Goal: Navigation & Orientation: Understand site structure

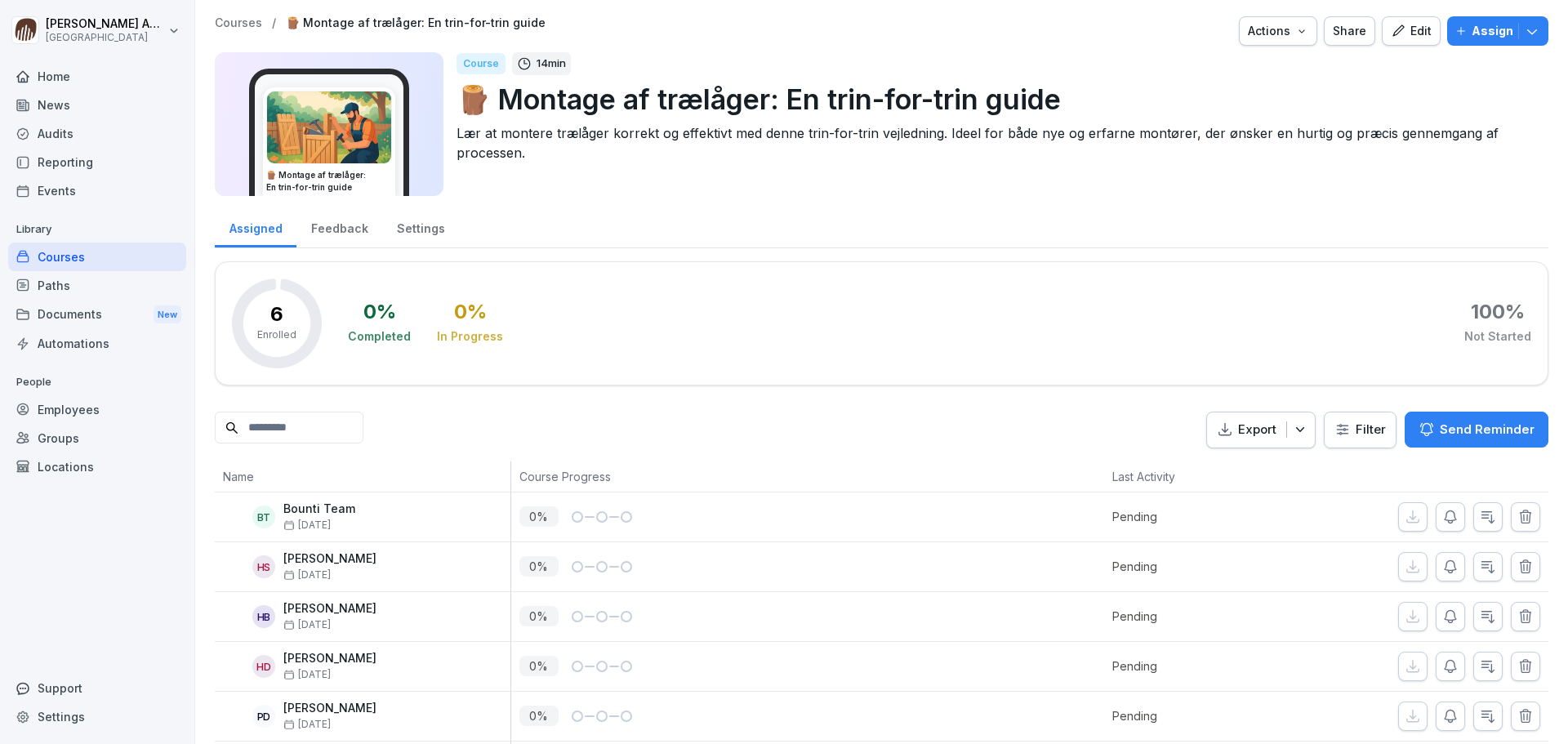
click at [234, 18] on p "Courses" at bounding box center [238, 23] width 48 height 14
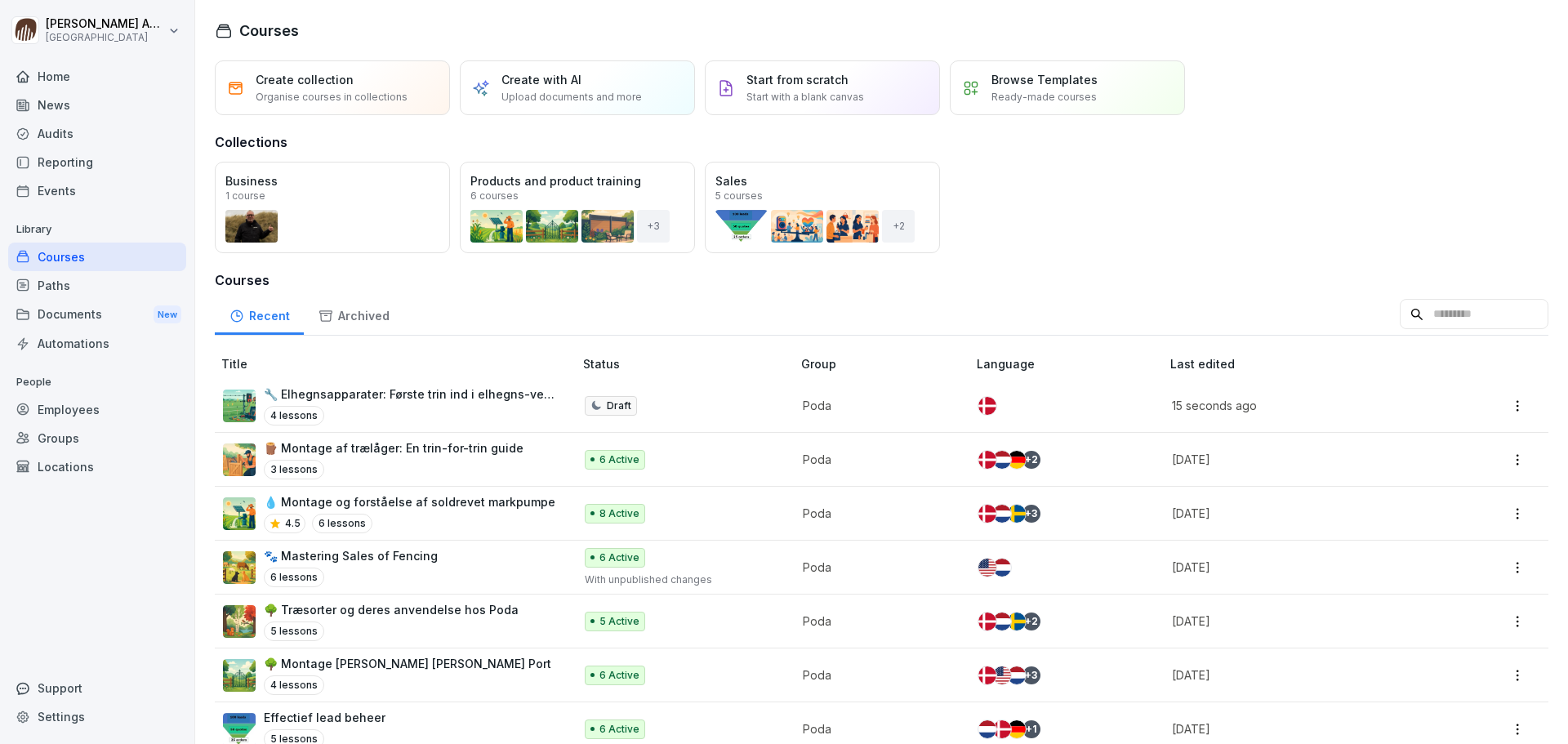
click at [89, 80] on div "Home" at bounding box center [97, 77] width 178 height 29
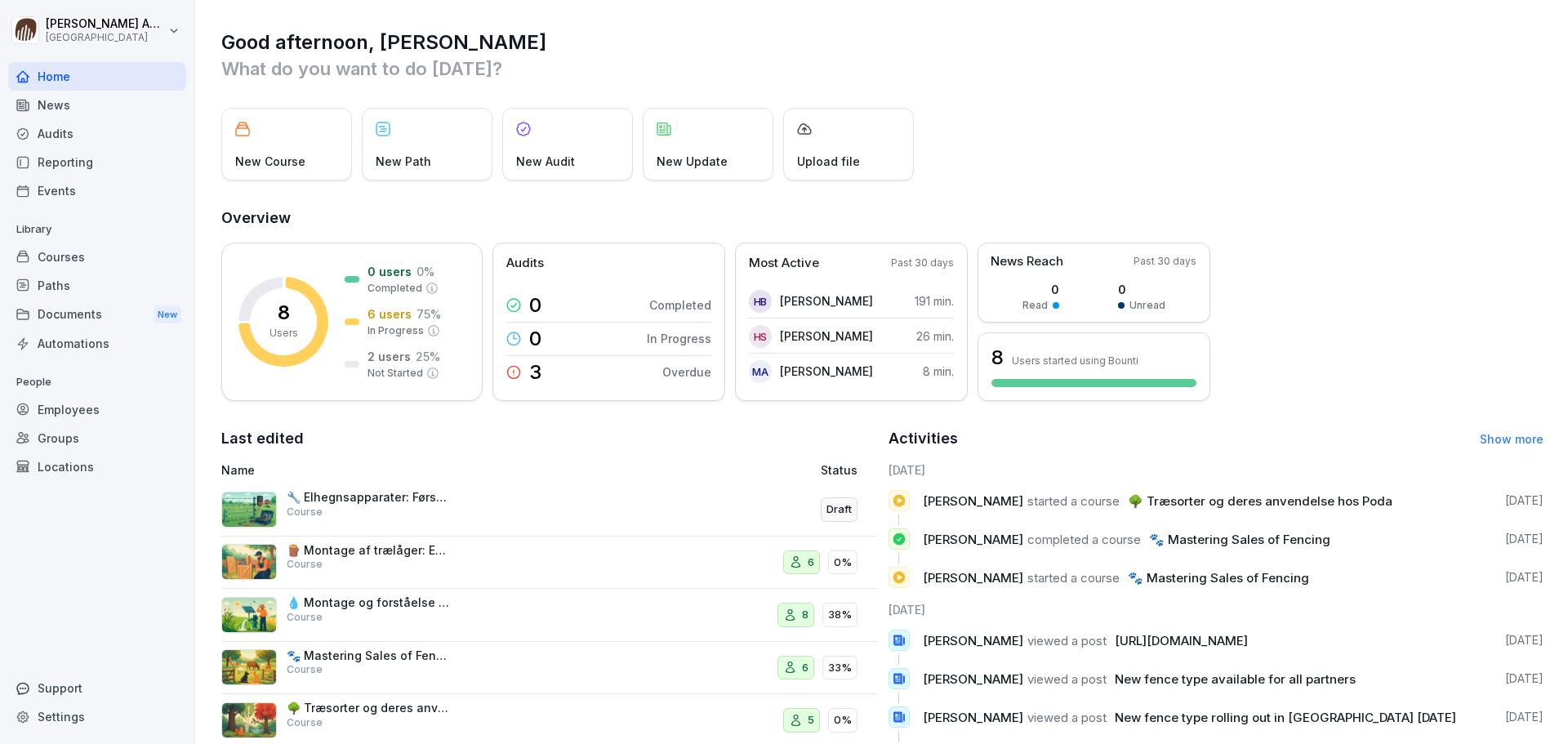
click at [78, 114] on div "News" at bounding box center [97, 105] width 178 height 29
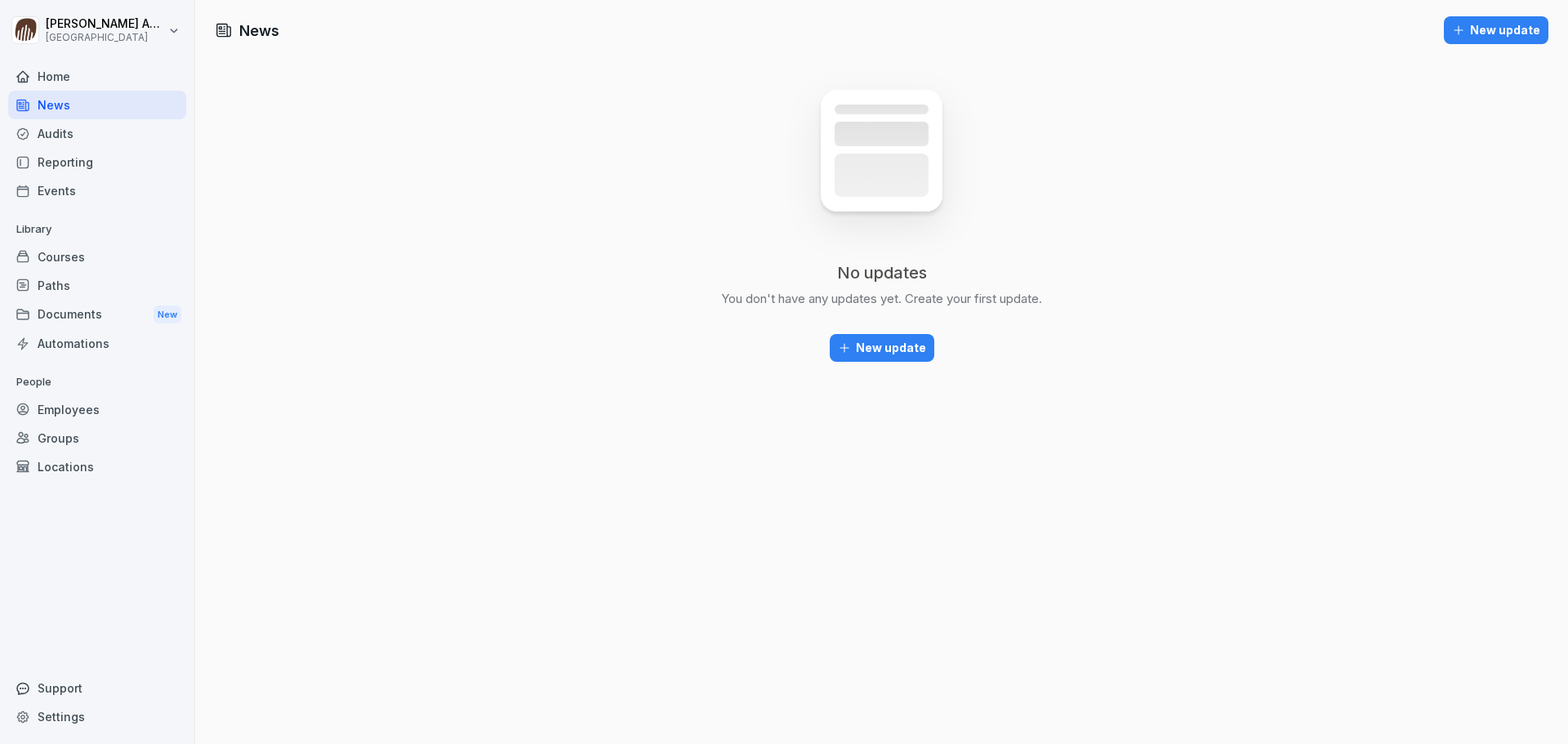
click at [85, 311] on div "Documents New" at bounding box center [97, 315] width 178 height 31
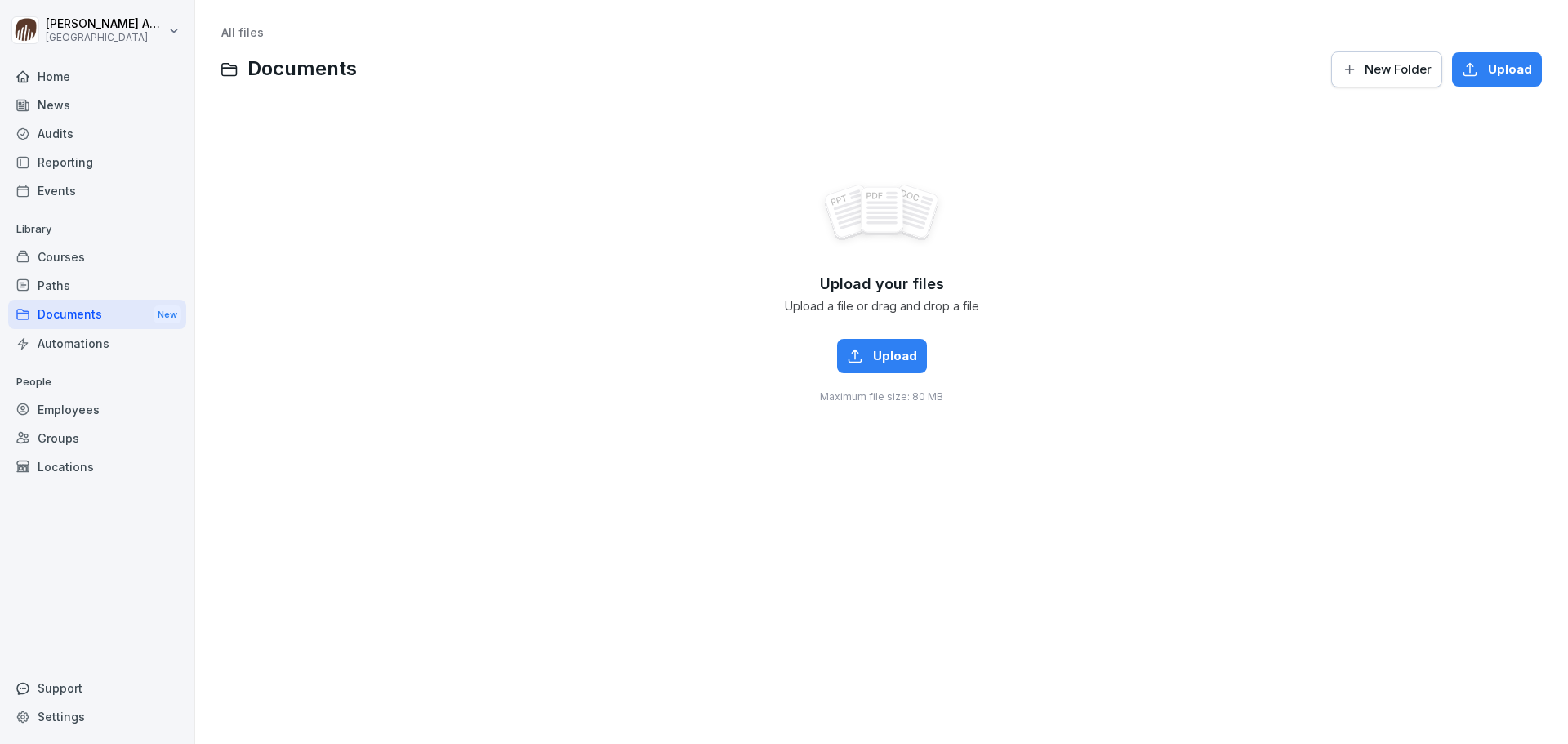
click at [71, 74] on div "Home" at bounding box center [97, 77] width 178 height 29
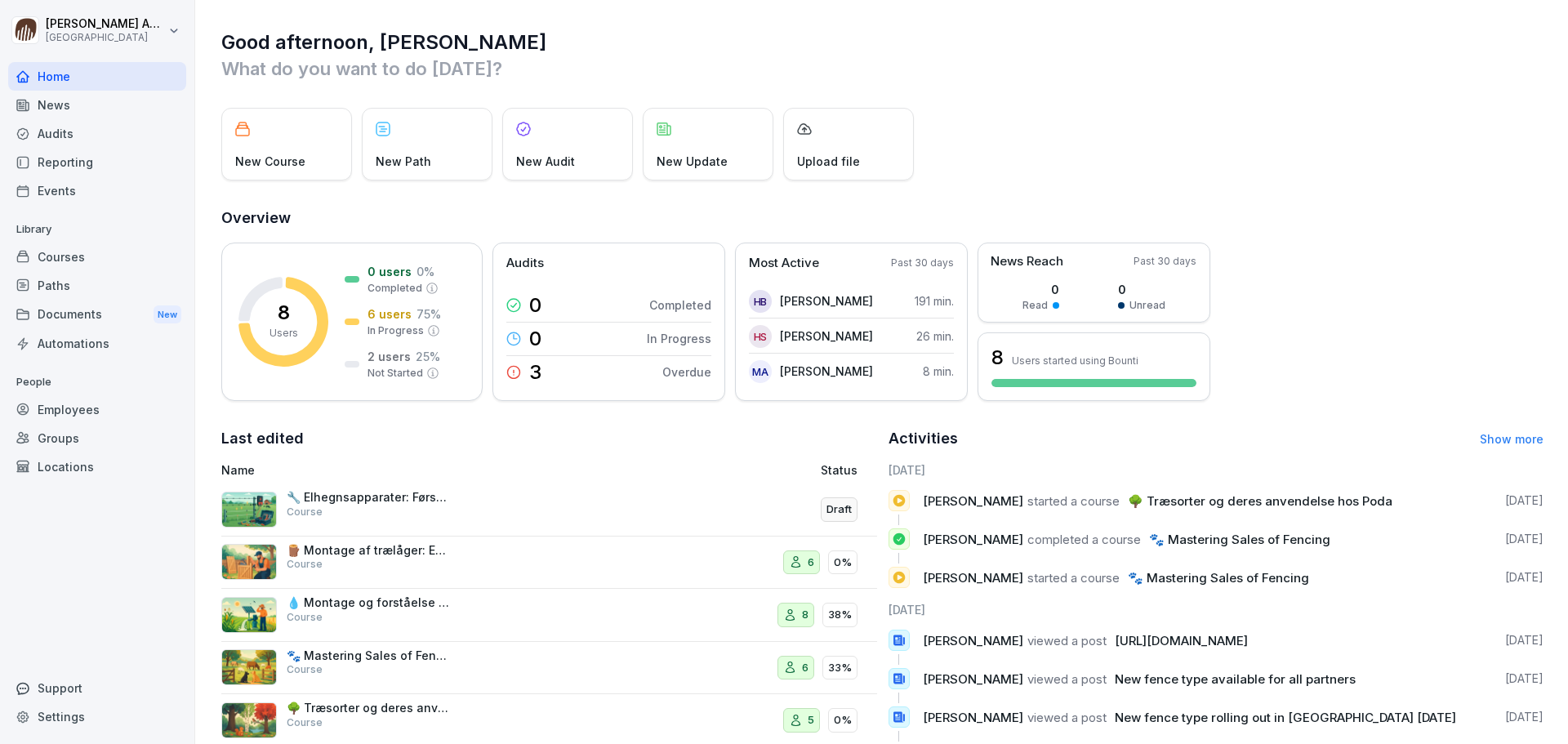
click at [62, 75] on div "Home" at bounding box center [97, 77] width 178 height 29
